Goal: Submit feedback/report problem

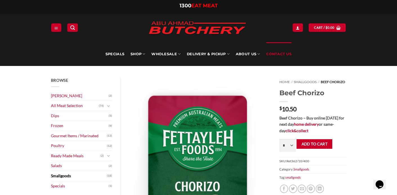
click at [279, 54] on link "Contact Us" at bounding box center [278, 54] width 25 height 24
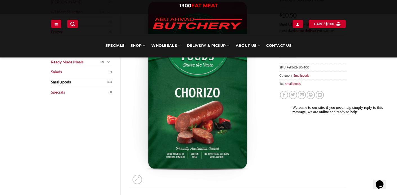
scroll to position [93, 0]
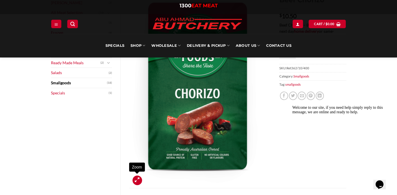
click at [137, 179] on icon "Zoom" at bounding box center [137, 180] width 5 height 6
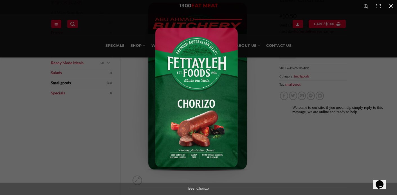
click at [124, 104] on div at bounding box center [198, 97] width 397 height 195
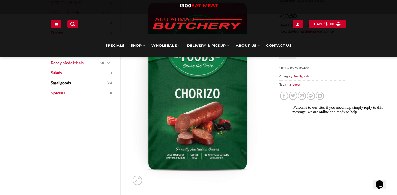
scroll to position [20, 0]
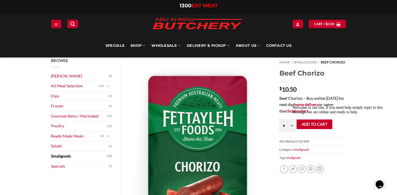
click at [382, 180] on icon "Chat widget" at bounding box center [380, 184] width 8 height 8
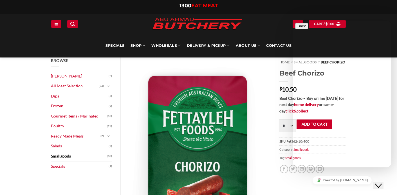
click at [268, 136] on img at bounding box center [200, 158] width 142 height 203
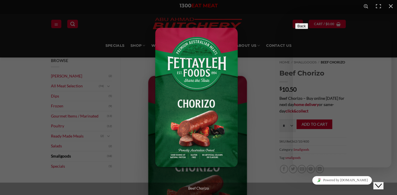
click at [268, 136] on div at bounding box center [337, 109] width 397 height 195
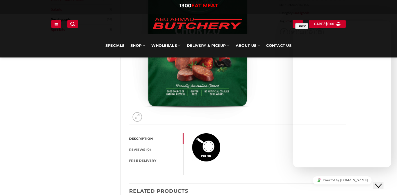
scroll to position [158, 0]
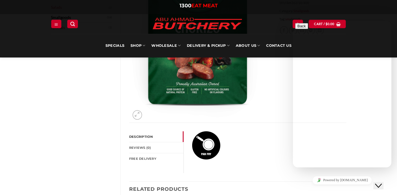
click at [146, 135] on link "Description" at bounding box center [156, 136] width 54 height 11
click at [146, 137] on link "Description" at bounding box center [156, 136] width 54 height 11
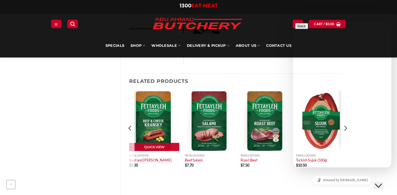
scroll to position [259, 0]
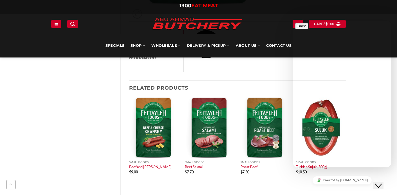
type input "**********"
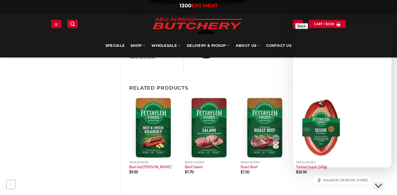
type textarea "**********"
click at [319, 53] on button "Send Again" at bounding box center [307, 51] width 24 height 6
click at [90, 93] on div "Browse Abu Ahmad Butchery (2) All Meat Selection (74) Beef (18) Burgers (4) Lam…" at bounding box center [81, 11] width 78 height 386
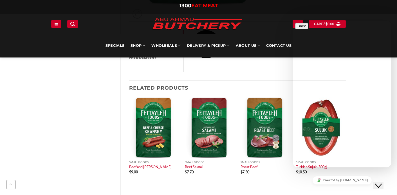
click at [379, 184] on icon "Close Chat This icon closes the chat window." at bounding box center [378, 185] width 7 height 7
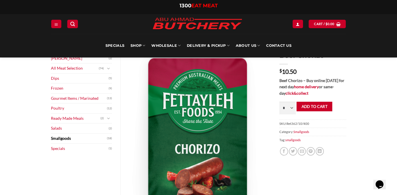
scroll to position [33, 0]
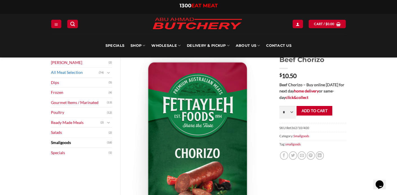
click at [80, 72] on link "All Meat Selection" at bounding box center [75, 73] width 48 height 10
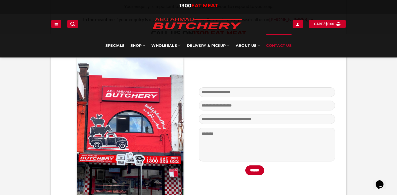
scroll to position [151, 0]
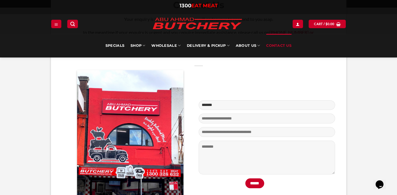
type input "**********"
click at [241, 150] on textarea "Contact form" at bounding box center [267, 157] width 136 height 34
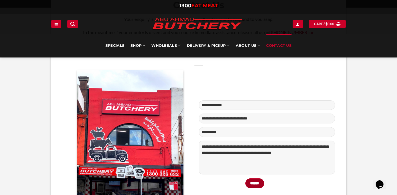
type textarea "**********"
click at [257, 182] on input "******" at bounding box center [254, 183] width 19 height 10
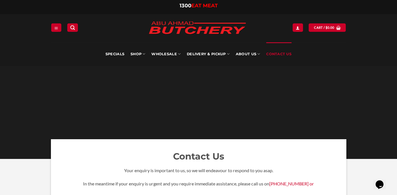
scroll to position [0, 0]
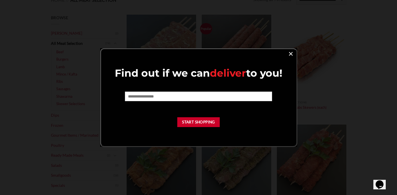
click at [292, 52] on link "×" at bounding box center [291, 54] width 8 height 8
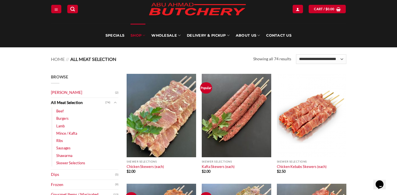
scroll to position [24, 0]
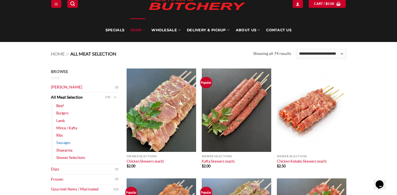
click at [65, 142] on link "Sausages" at bounding box center [63, 142] width 14 height 7
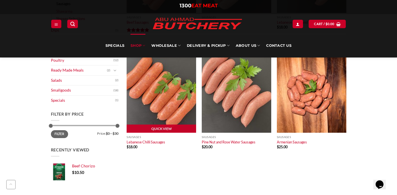
scroll to position [215, 0]
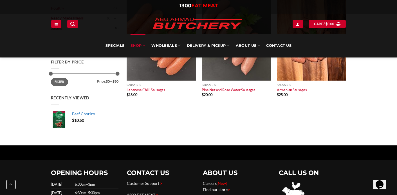
click at [62, 120] on img at bounding box center [59, 119] width 17 height 17
